Goal: Information Seeking & Learning: Learn about a topic

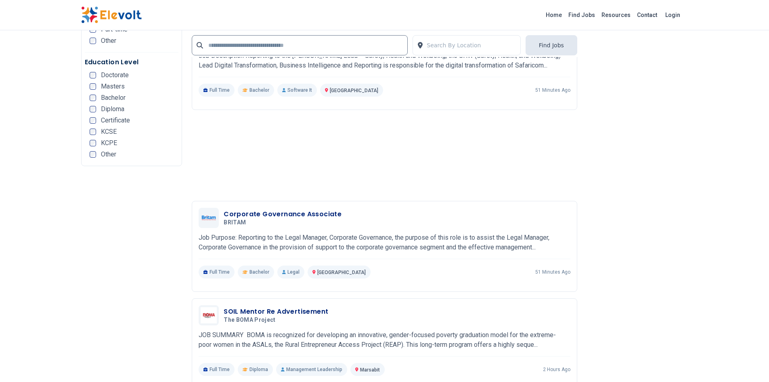
scroll to position [1696, 0]
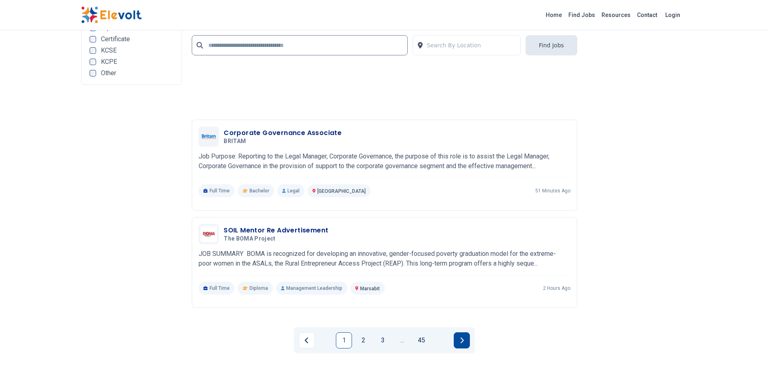
click at [455, 341] on button "Next page" at bounding box center [462, 340] width 16 height 16
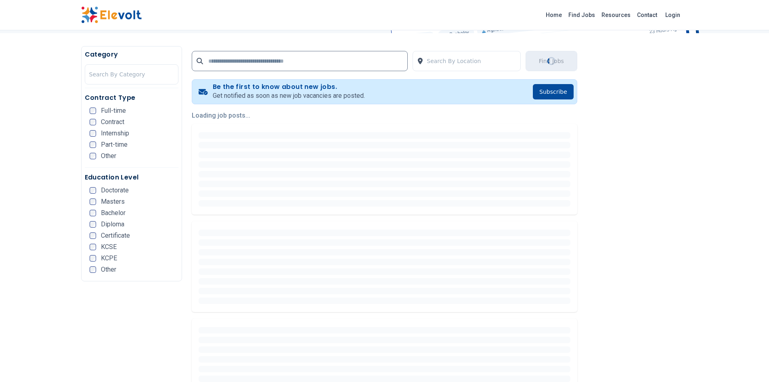
scroll to position [0, 0]
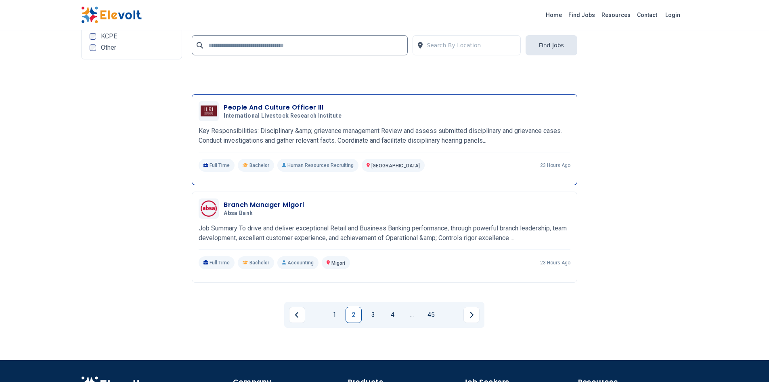
scroll to position [1815, 0]
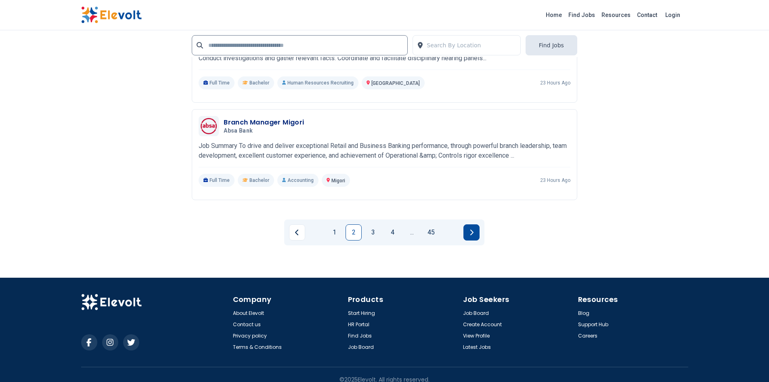
click at [476, 224] on button "Next page" at bounding box center [471, 232] width 16 height 16
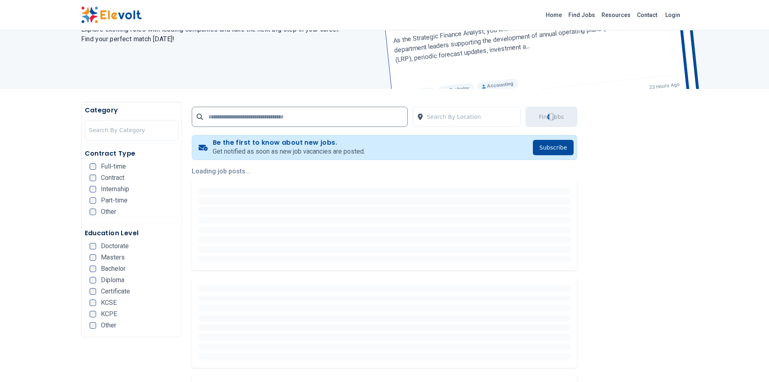
scroll to position [0, 0]
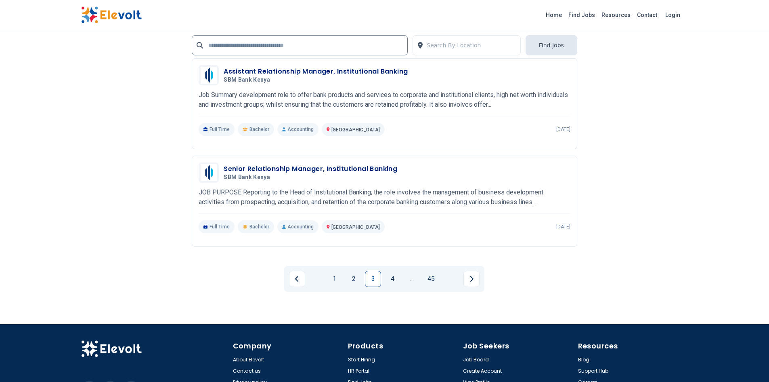
scroll to position [1776, 0]
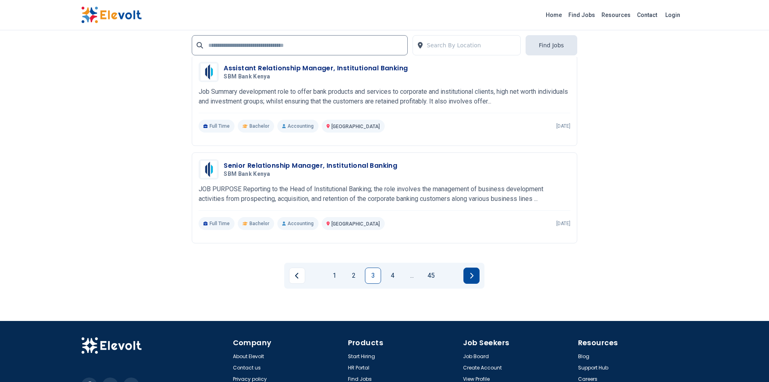
click at [471, 272] on icon "Next page" at bounding box center [472, 275] width 4 height 6
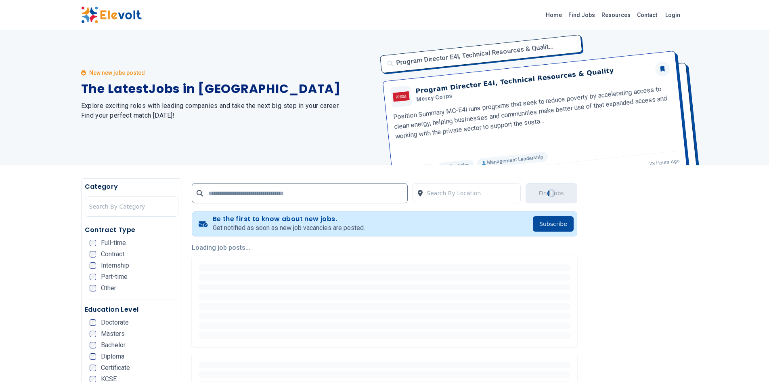
scroll to position [0, 0]
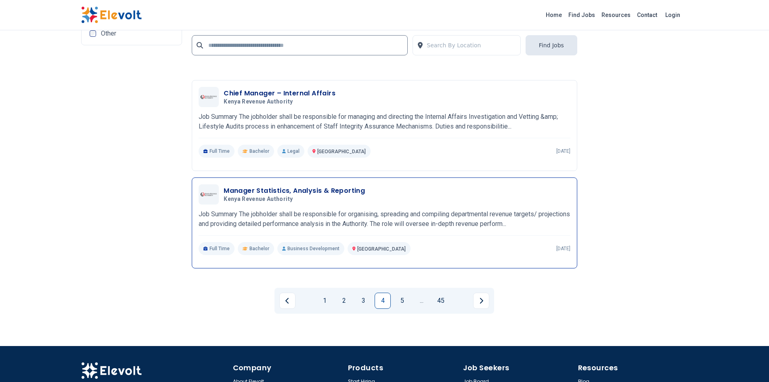
scroll to position [1817, 0]
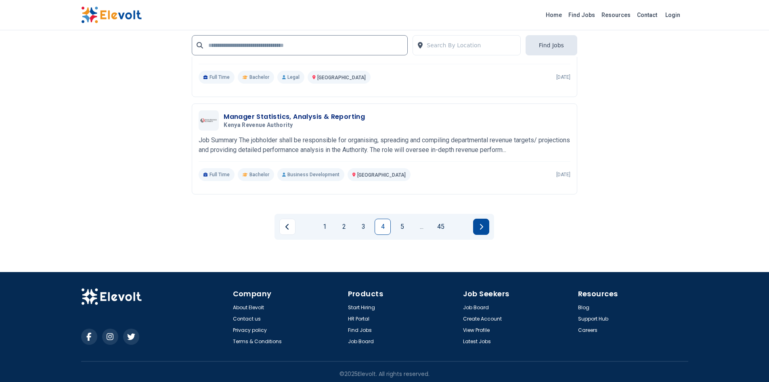
click at [484, 225] on button "Next page" at bounding box center [481, 226] width 16 height 16
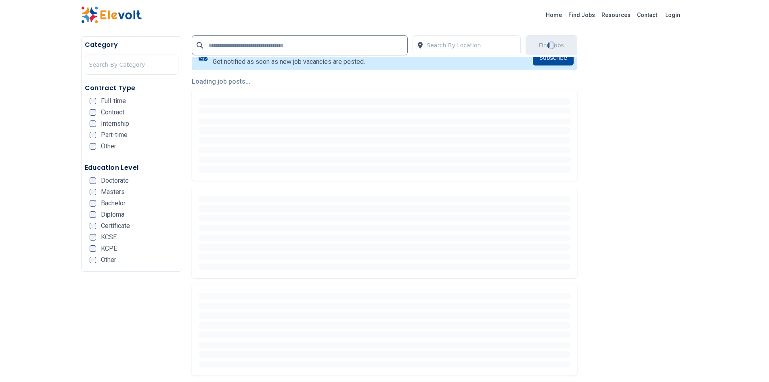
scroll to position [0, 0]
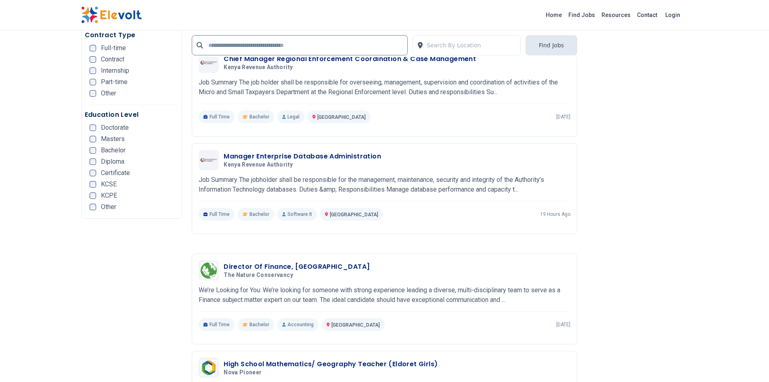
scroll to position [1696, 0]
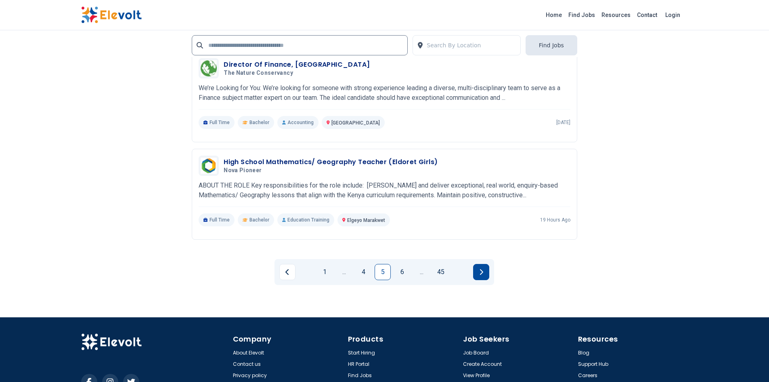
click at [488, 268] on button "Next page" at bounding box center [481, 272] width 16 height 16
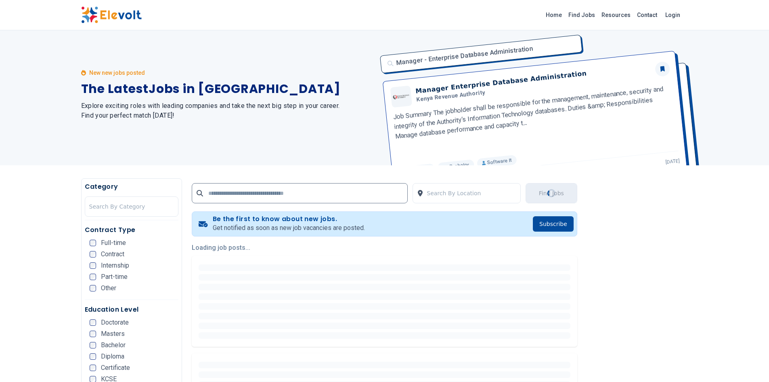
scroll to position [0, 0]
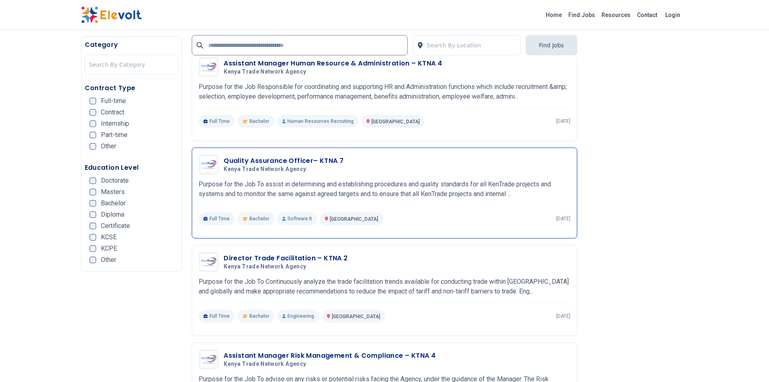
scroll to position [283, 0]
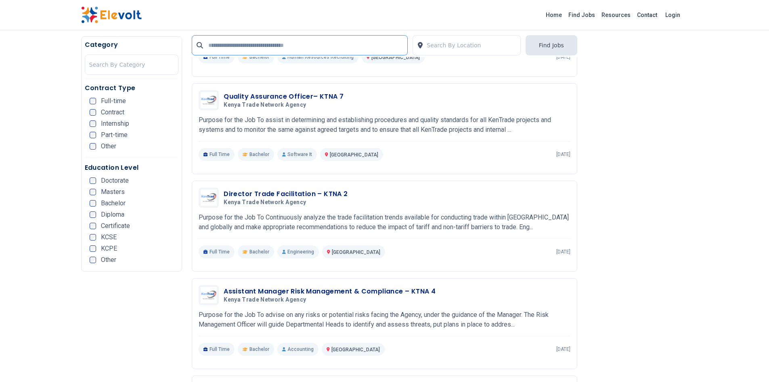
click at [217, 46] on input "text" at bounding box center [300, 45] width 216 height 20
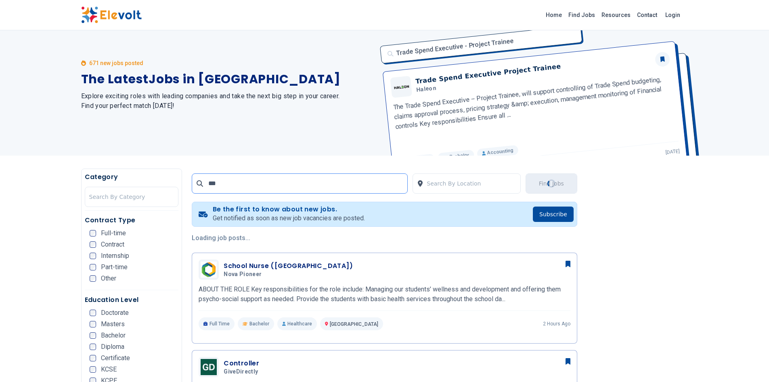
scroll to position [0, 0]
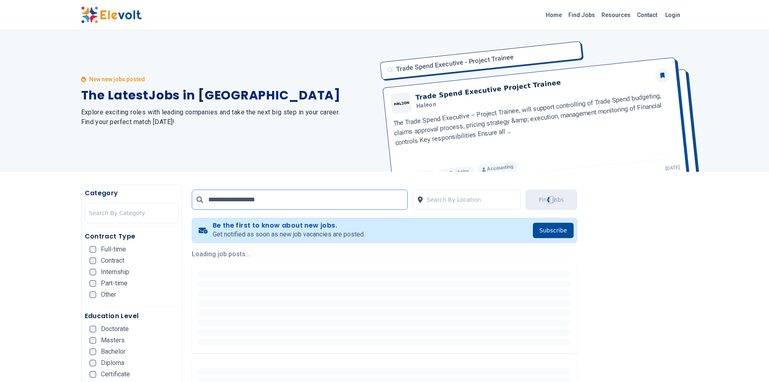
type input "**********"
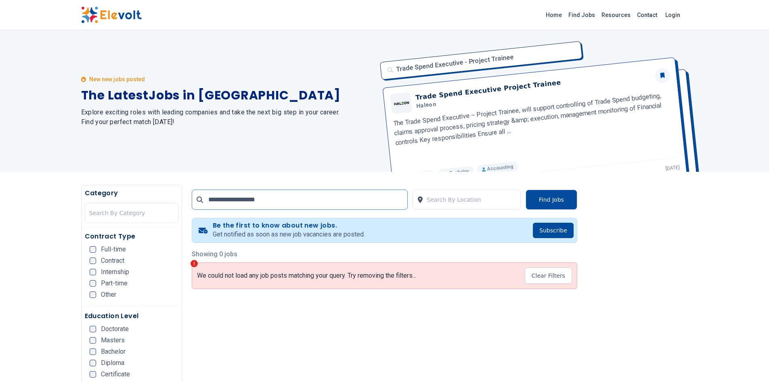
drag, startPoint x: 180, startPoint y: 191, endPoint x: 91, endPoint y: 182, distance: 89.7
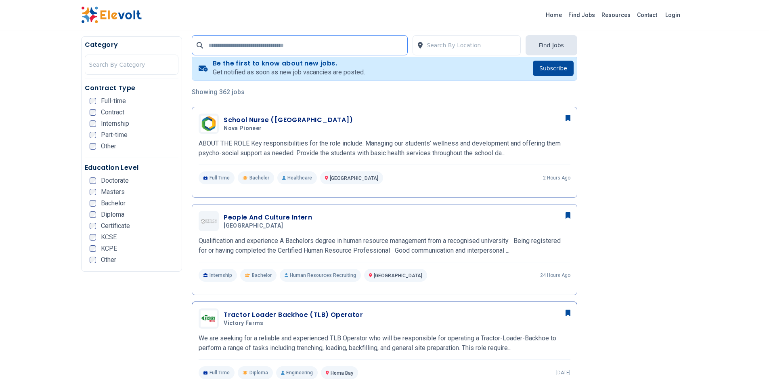
scroll to position [202, 0]
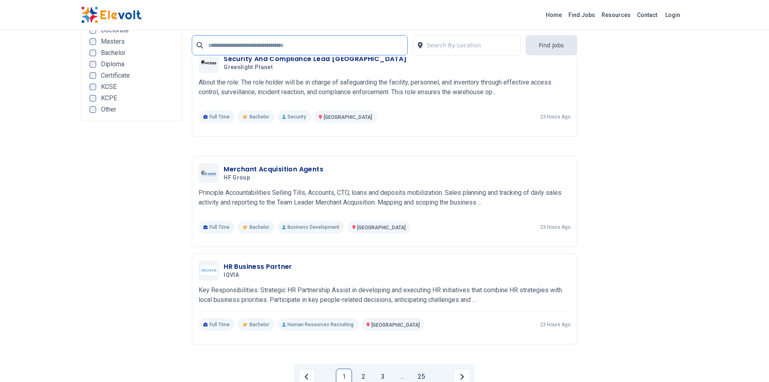
scroll to position [1494, 0]
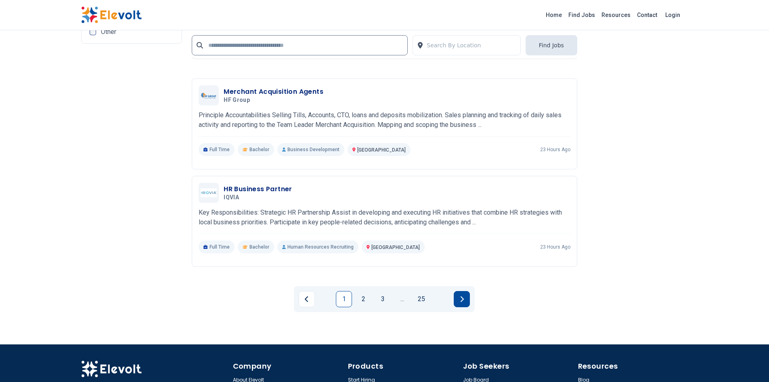
click at [459, 296] on button "Next page" at bounding box center [462, 299] width 16 height 16
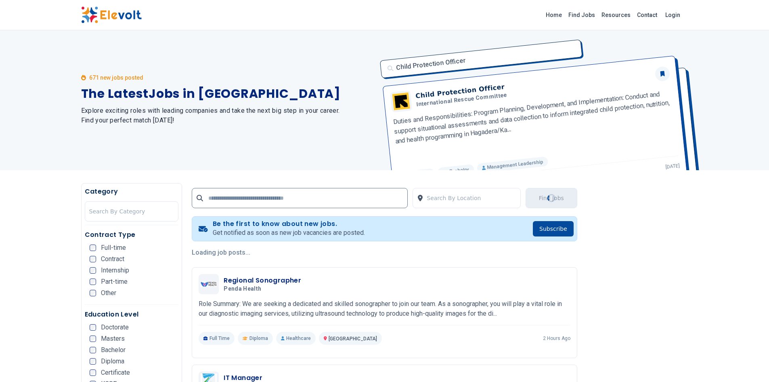
scroll to position [0, 0]
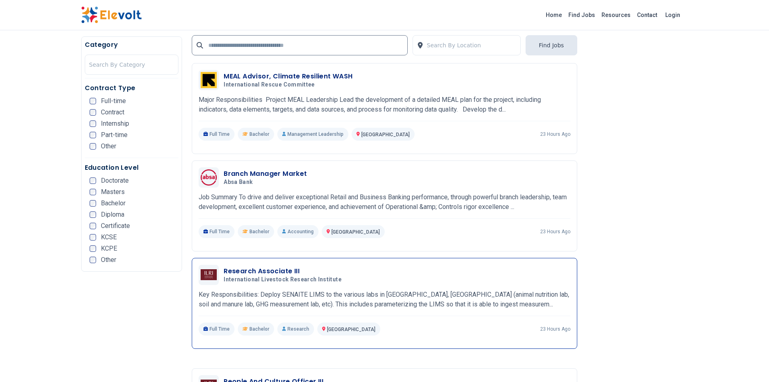
scroll to position [1453, 0]
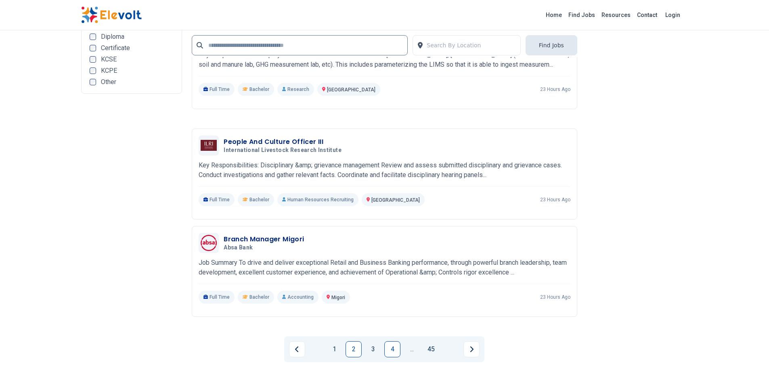
click at [392, 341] on link "4" at bounding box center [392, 349] width 16 height 16
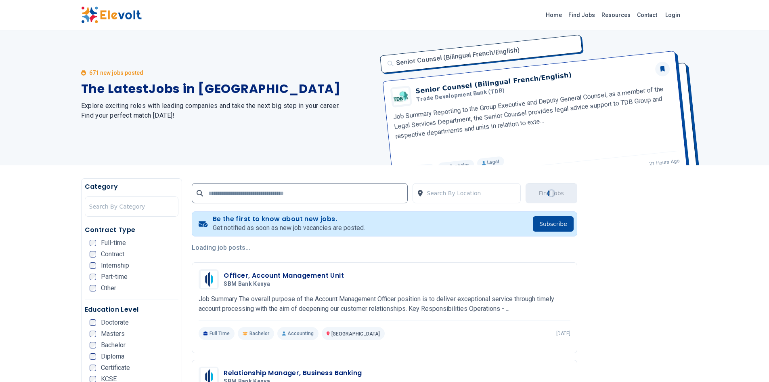
scroll to position [0, 0]
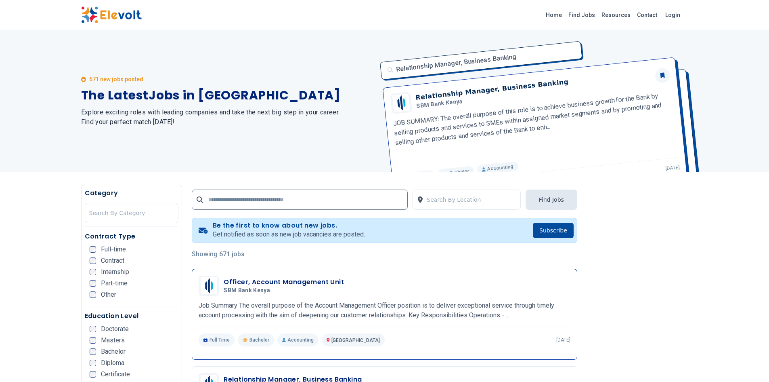
click at [239, 292] on span "SBM Bank Kenya" at bounding box center [247, 290] width 46 height 7
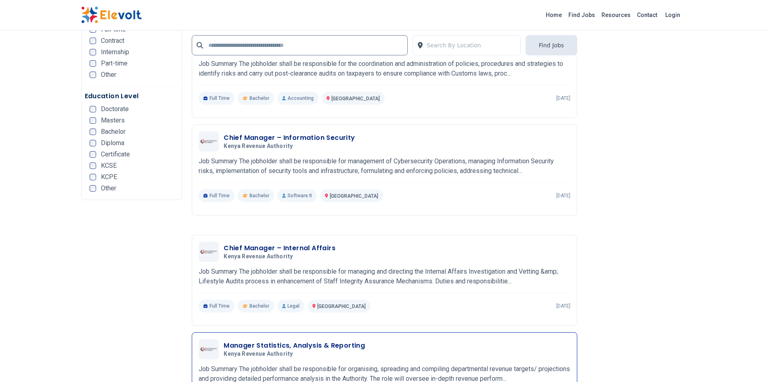
scroll to position [1453, 0]
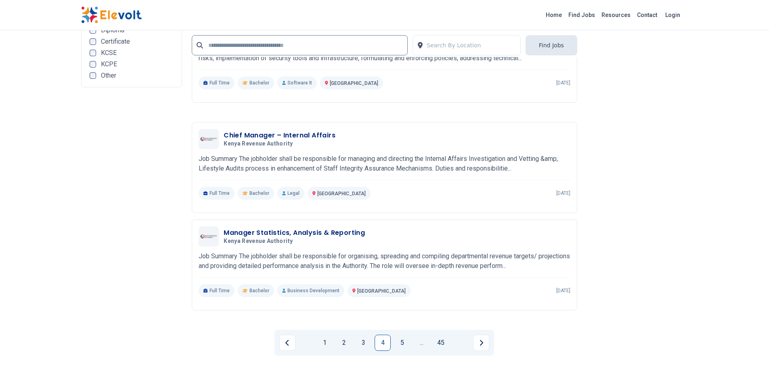
click at [483, 346] on button "Next page" at bounding box center [481, 342] width 16 height 16
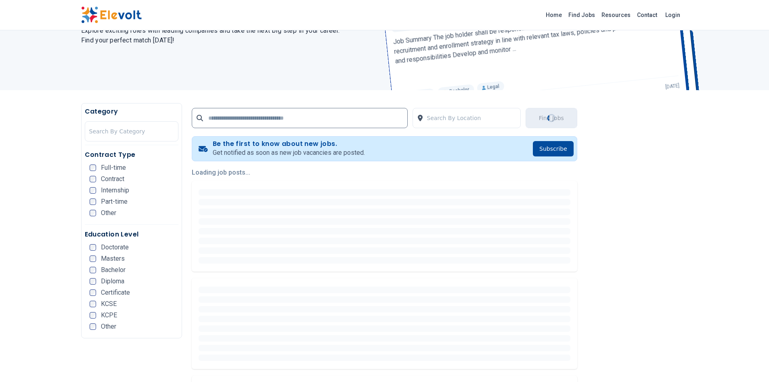
scroll to position [0, 0]
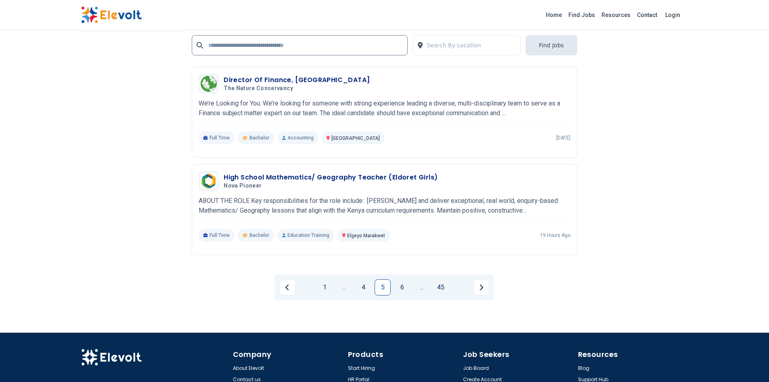
scroll to position [1570, 0]
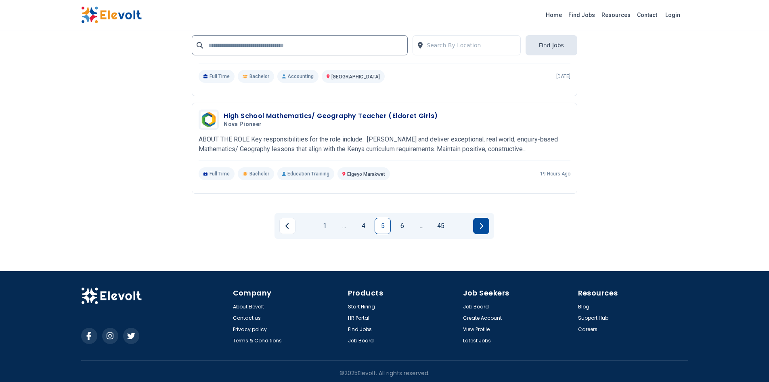
click at [482, 223] on icon "Next page" at bounding box center [481, 225] width 4 height 6
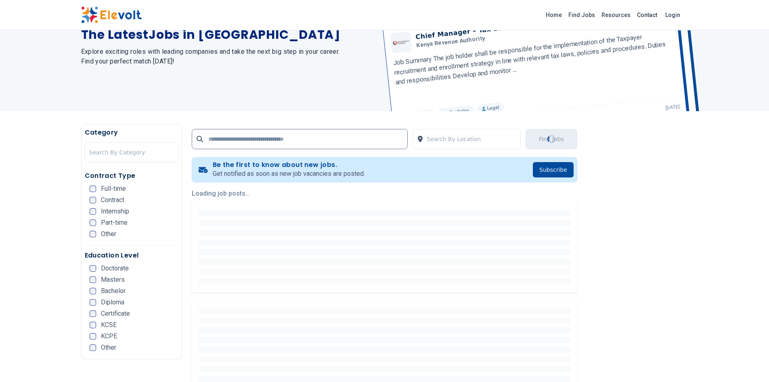
scroll to position [0, 0]
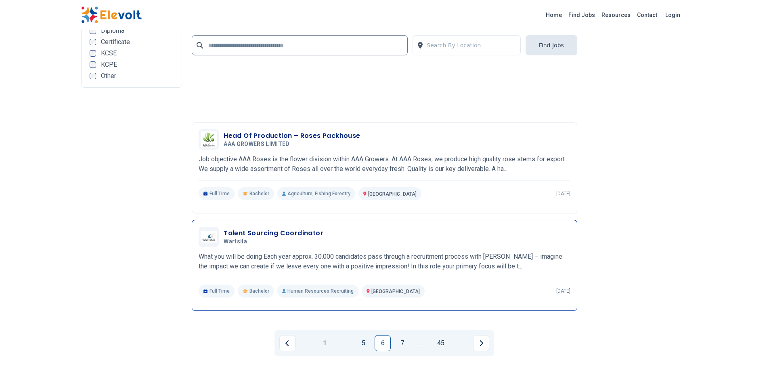
scroll to position [1815, 0]
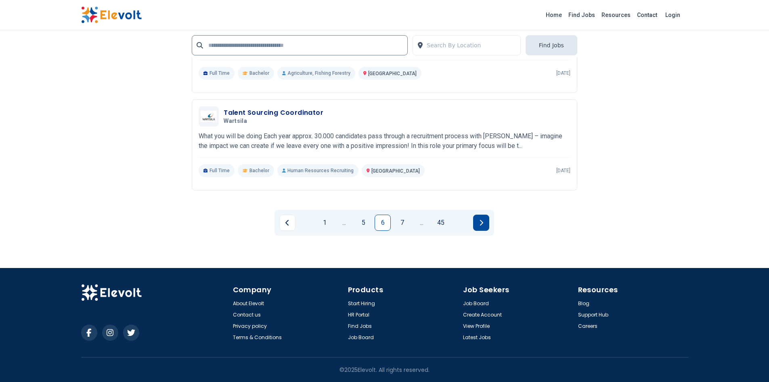
click at [480, 220] on icon "Next page" at bounding box center [481, 222] width 4 height 6
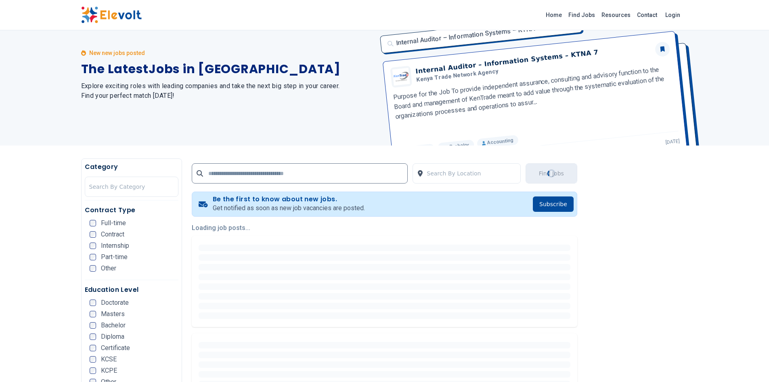
scroll to position [0, 0]
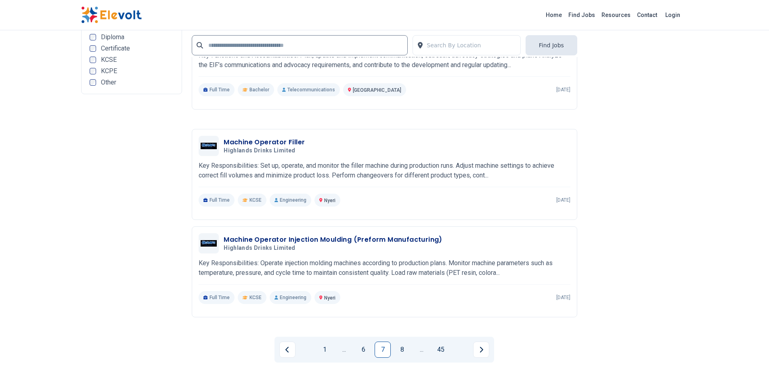
scroll to position [1745, 0]
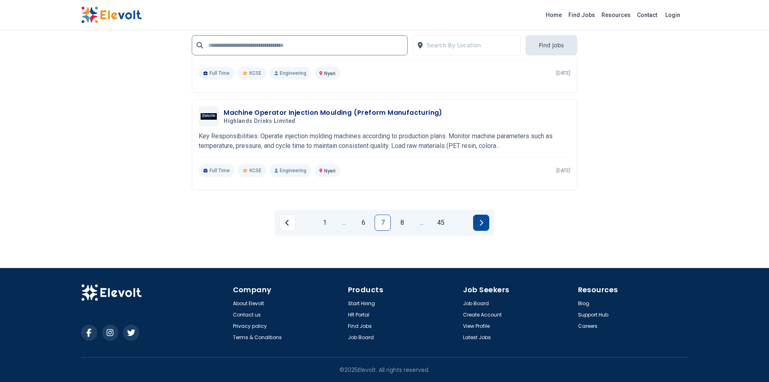
click at [484, 223] on button "Next page" at bounding box center [481, 222] width 16 height 16
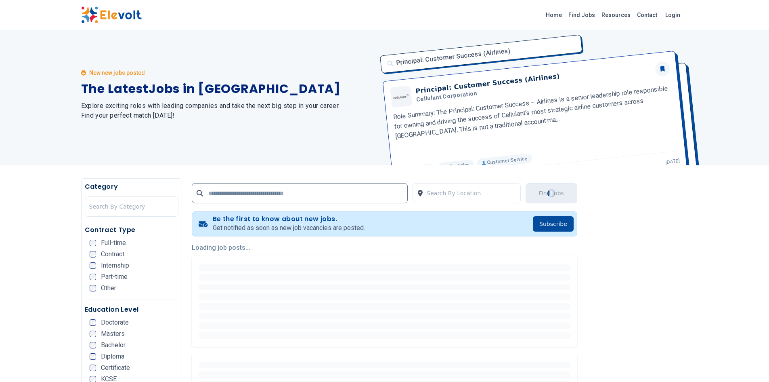
scroll to position [0, 0]
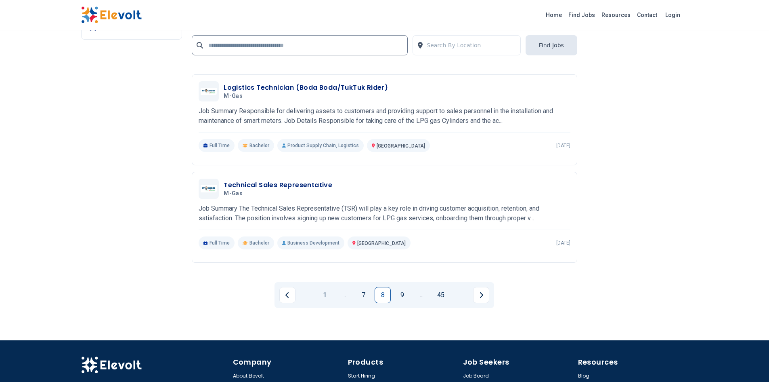
scroll to position [1574, 0]
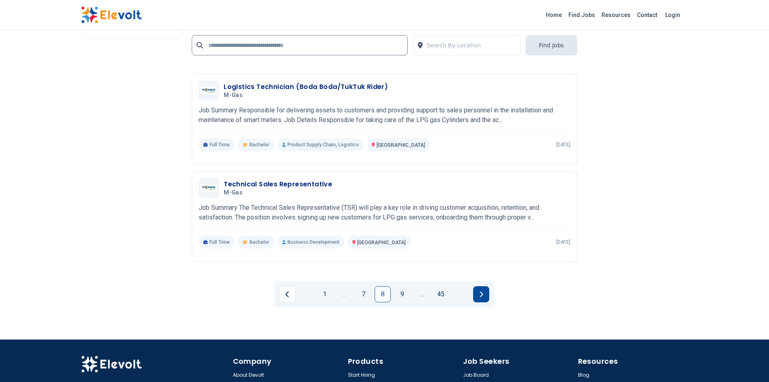
click at [480, 291] on icon "Next page" at bounding box center [481, 294] width 4 height 6
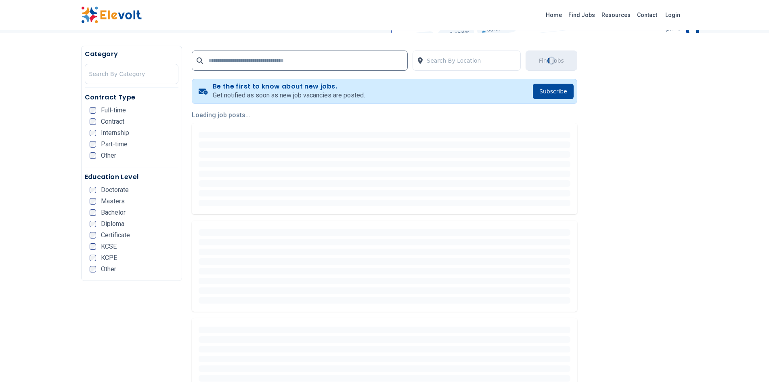
scroll to position [0, 0]
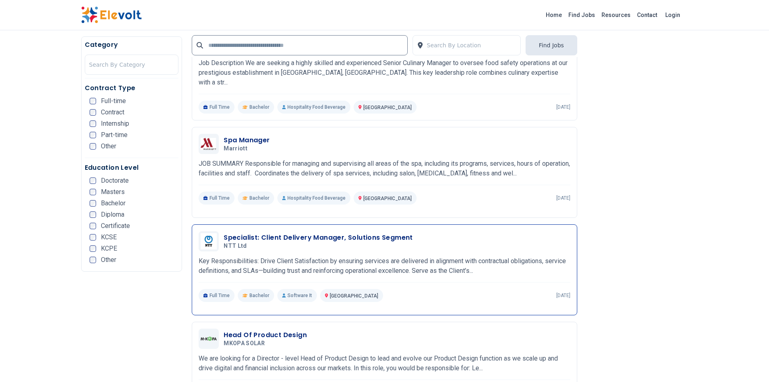
scroll to position [404, 0]
